Goal: Find specific page/section: Locate a particular part of the current website

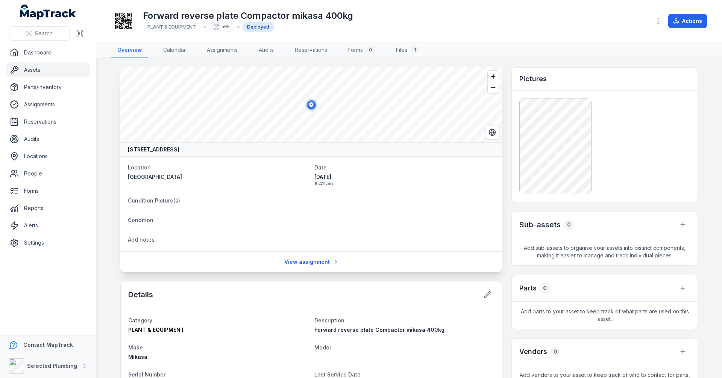
click at [107, 141] on main "[STREET_ADDRESS] Location [GEOGRAPHIC_DATA] Date [DATE] 6:42 am Condition Pictu…" at bounding box center [409, 218] width 626 height 320
click at [105, 162] on main "[STREET_ADDRESS] Location [GEOGRAPHIC_DATA] Date [DATE] 6:42 am Condition Pictu…" at bounding box center [409, 218] width 626 height 320
click at [108, 162] on main "[STREET_ADDRESS] Location [GEOGRAPHIC_DATA] Date [DATE] 6:42 am Condition Pictu…" at bounding box center [409, 218] width 626 height 320
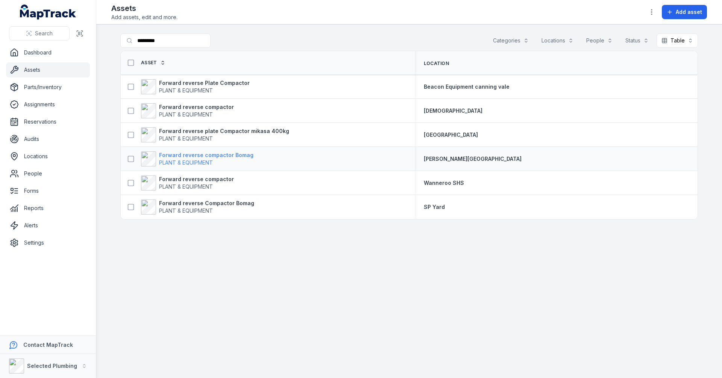
click at [192, 156] on strong "Forward reverse compactor Bomag" at bounding box center [206, 155] width 94 height 8
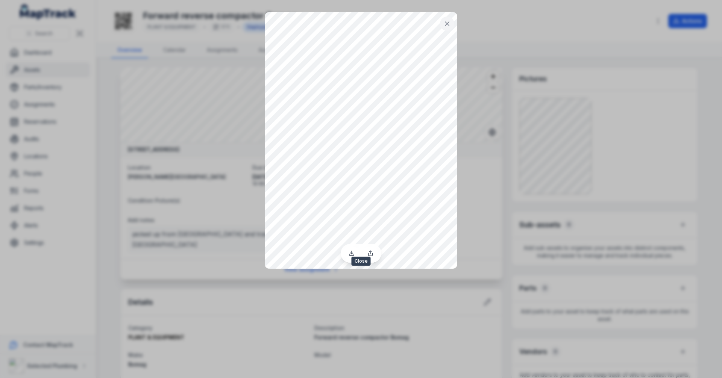
click at [447, 25] on icon at bounding box center [447, 24] width 8 height 8
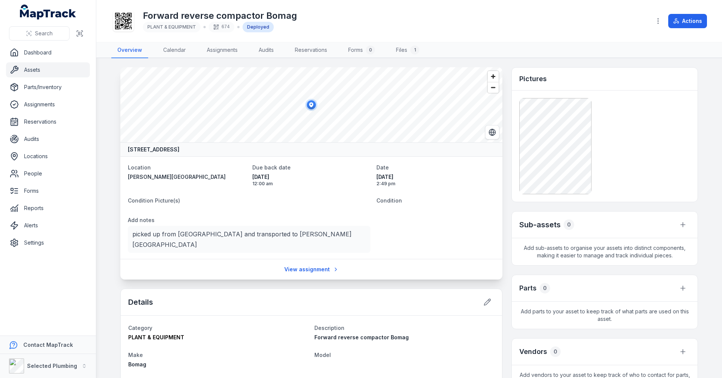
click at [108, 176] on main "[STREET_ADDRESS] Location [PERSON_NAME][GEOGRAPHIC_DATA] Science Building Main …" at bounding box center [409, 218] width 626 height 320
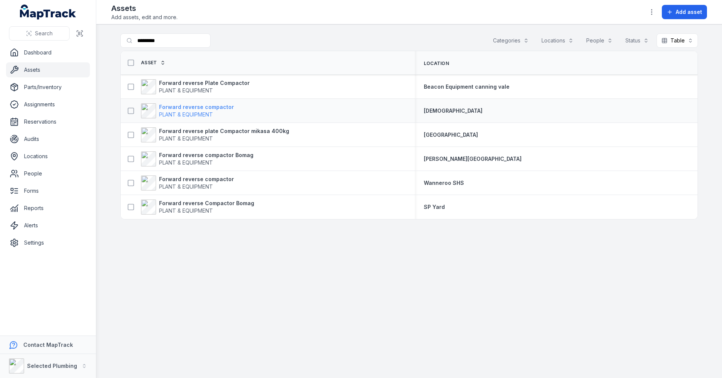
click at [194, 109] on strong "Forward reverse compactor" at bounding box center [196, 107] width 75 height 8
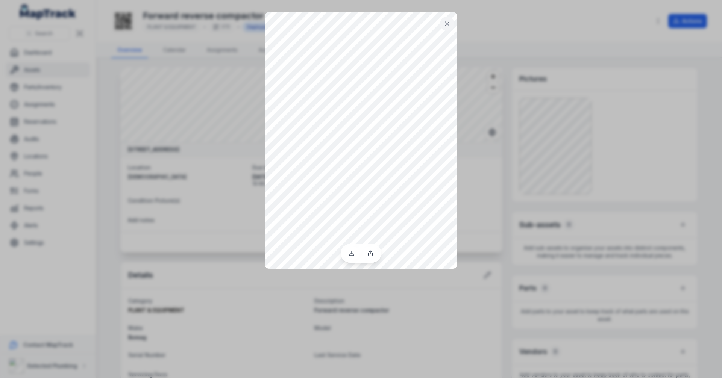
drag, startPoint x: 619, startPoint y: 133, endPoint x: 570, endPoint y: 141, distance: 49.3
click at [619, 133] on div at bounding box center [361, 189] width 722 height 378
click at [445, 24] on icon at bounding box center [447, 24] width 8 height 8
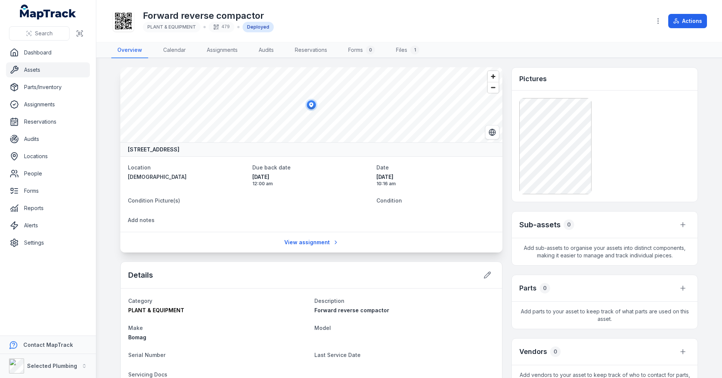
click at [106, 142] on main "[GEOGRAPHIC_DATA], [GEOGRAPHIC_DATA], [GEOGRAPHIC_DATA] 6155, [GEOGRAPHIC_DATA]…" at bounding box center [409, 218] width 626 height 320
